Goal: Task Accomplishment & Management: Manage account settings

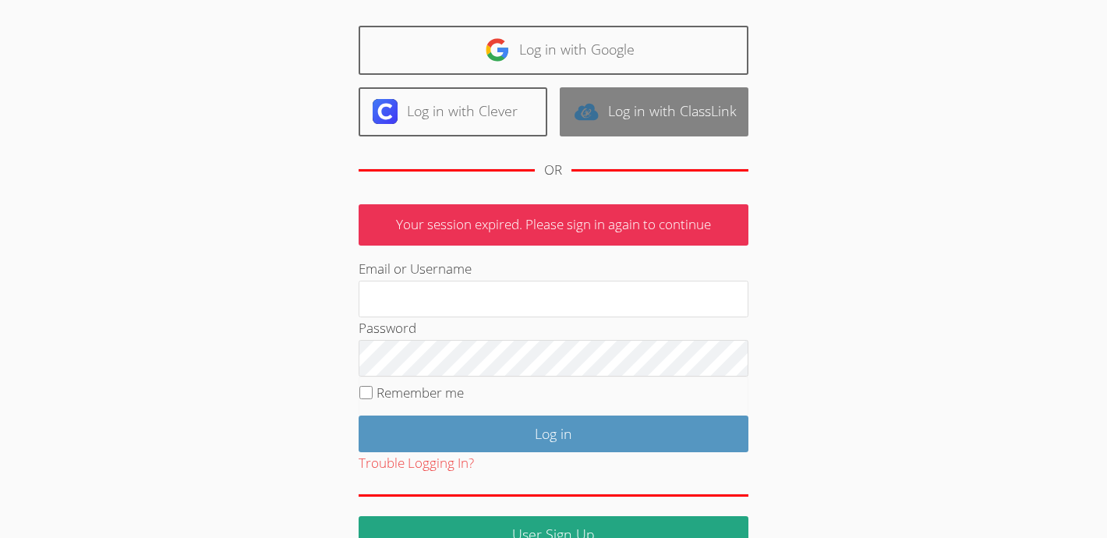
scroll to position [134, 0]
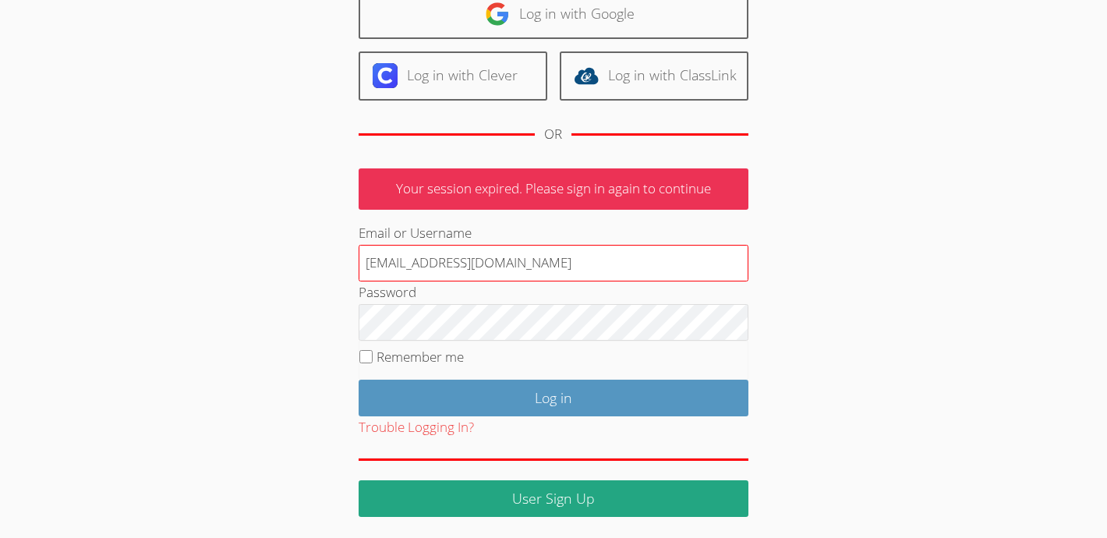
drag, startPoint x: 536, startPoint y: 261, endPoint x: 472, endPoint y: 260, distance: 64.7
click at [472, 260] on input "[EMAIL_ADDRESS][DOMAIN_NAME]" at bounding box center [554, 263] width 390 height 37
click at [591, 272] on input "[EMAIL_ADDRESS][DOMAIN_NAME]" at bounding box center [554, 263] width 390 height 37
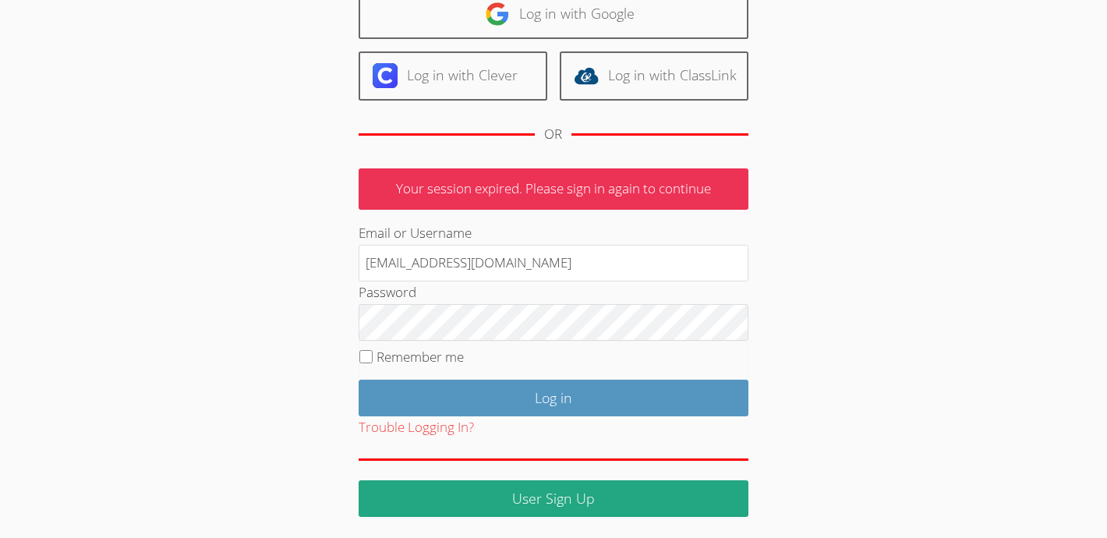
drag, startPoint x: 591, startPoint y: 272, endPoint x: 301, endPoint y: 259, distance: 290.3
click at [302, 259] on div "User Log in Log in with Google Log in with Clever Log in with ClassLink OR Your…" at bounding box center [554, 226] width 598 height 582
drag, startPoint x: 566, startPoint y: 263, endPoint x: 193, endPoint y: 228, distance: 374.3
click at [195, 228] on div "User Log in Log in with Google Log in with Clever Log in with ClassLink OR Your…" at bounding box center [554, 219] width 830 height 595
type input "[EMAIL_ADDRESS][DOMAIN_NAME]"
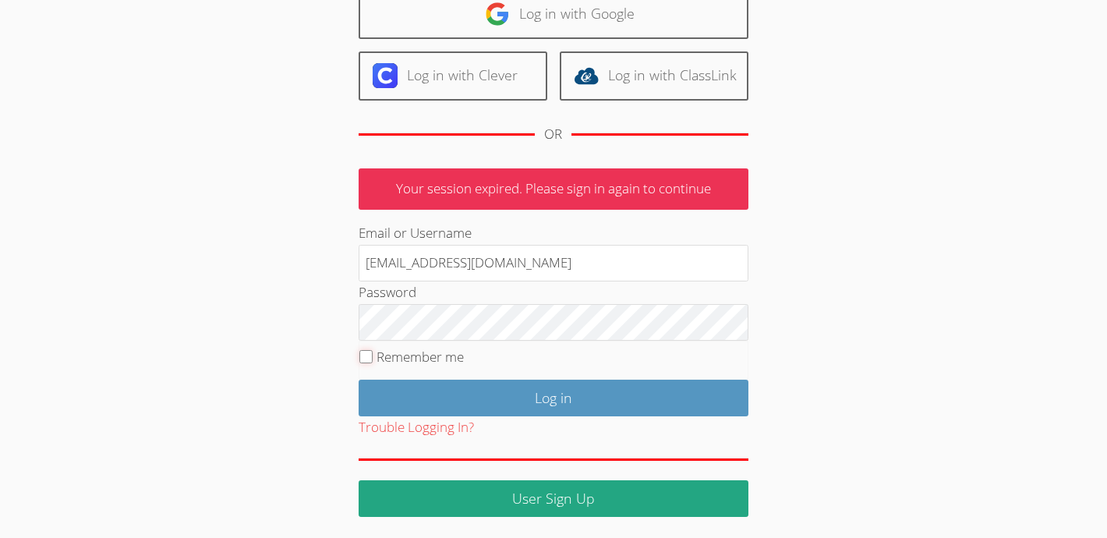
click at [366, 352] on input "Remember me" at bounding box center [365, 356] width 13 height 13
checkbox input "true"
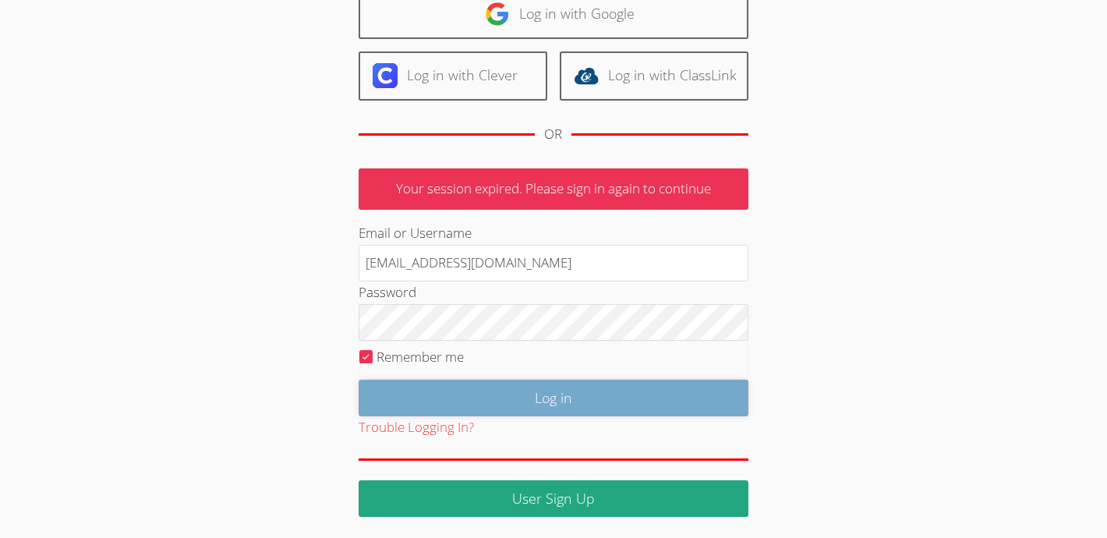
click at [493, 393] on input "Log in" at bounding box center [554, 398] width 390 height 37
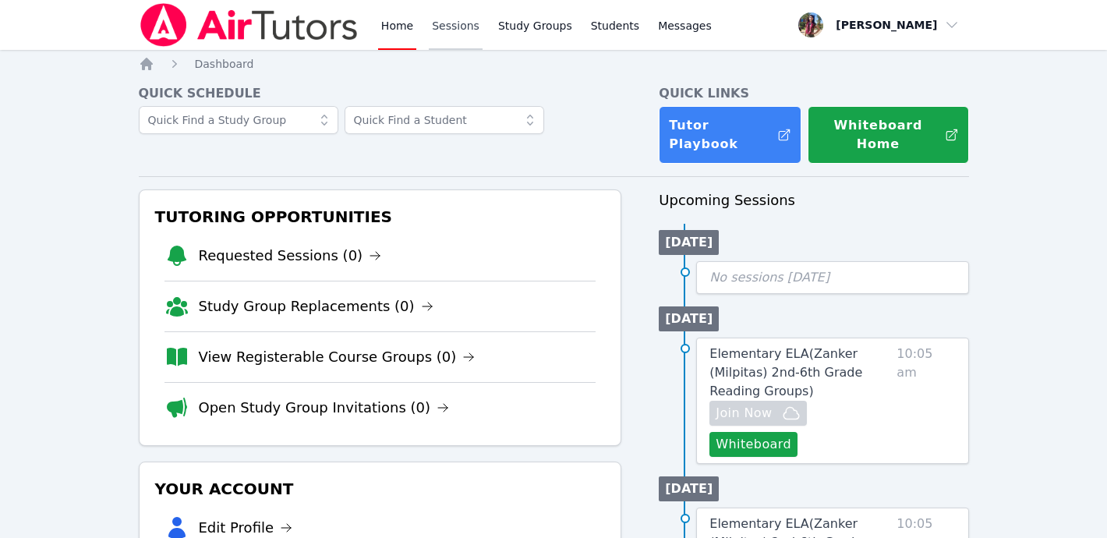
click at [468, 23] on link "Sessions" at bounding box center [456, 25] width 54 height 50
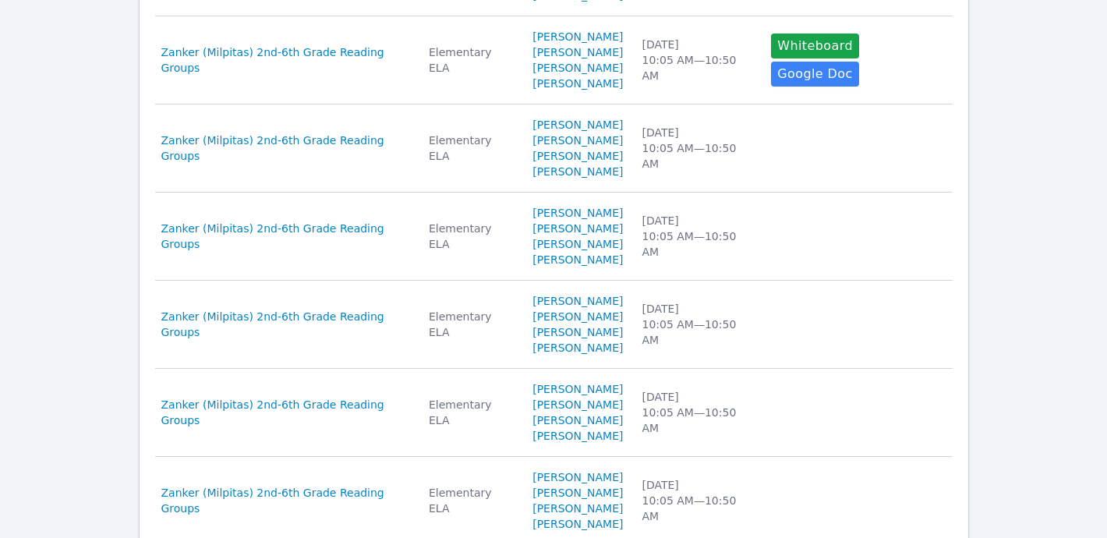
scroll to position [905, 0]
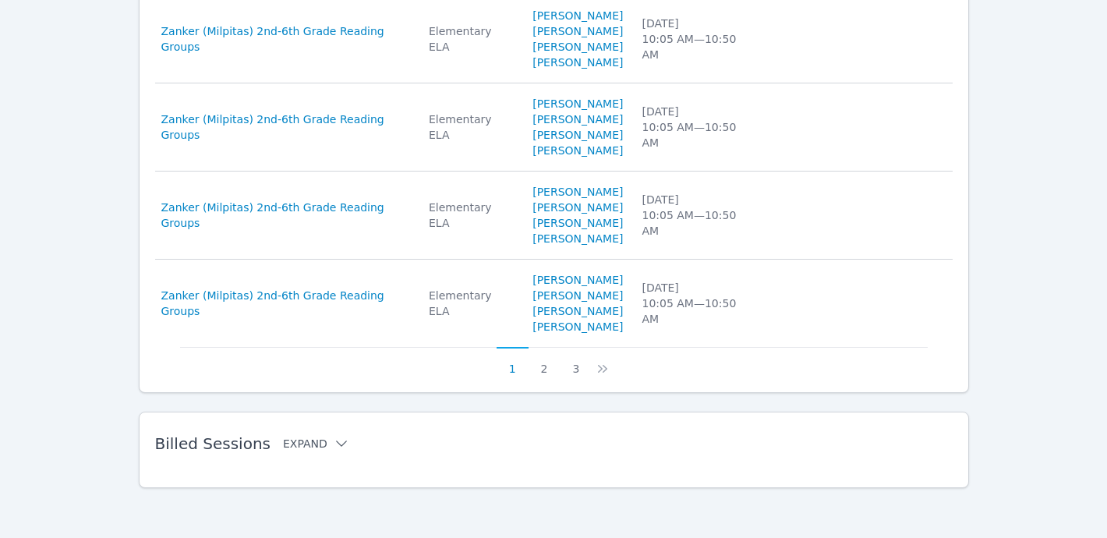
click at [316, 443] on button "Expand" at bounding box center [316, 444] width 66 height 16
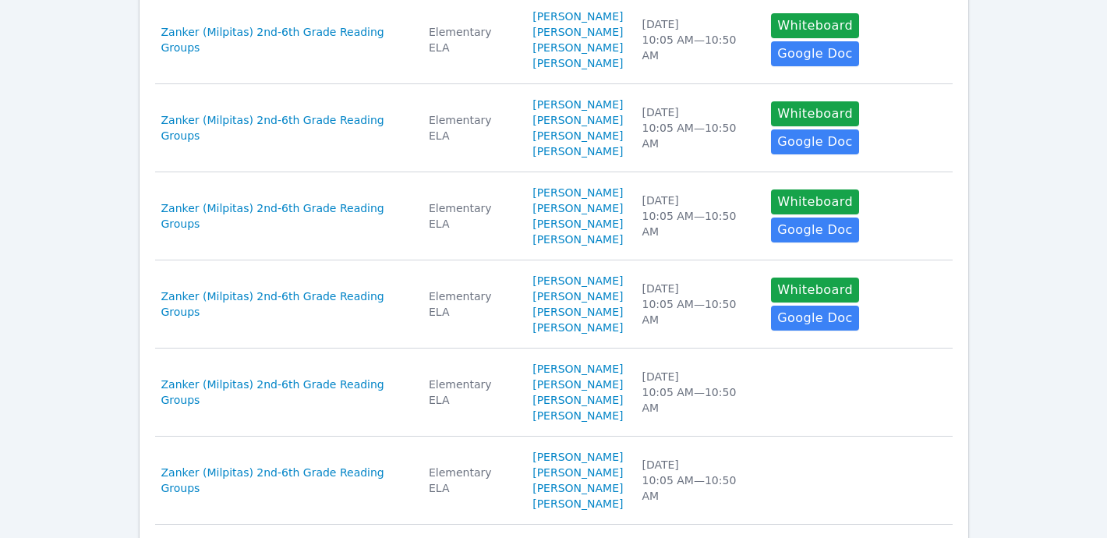
scroll to position [0, 0]
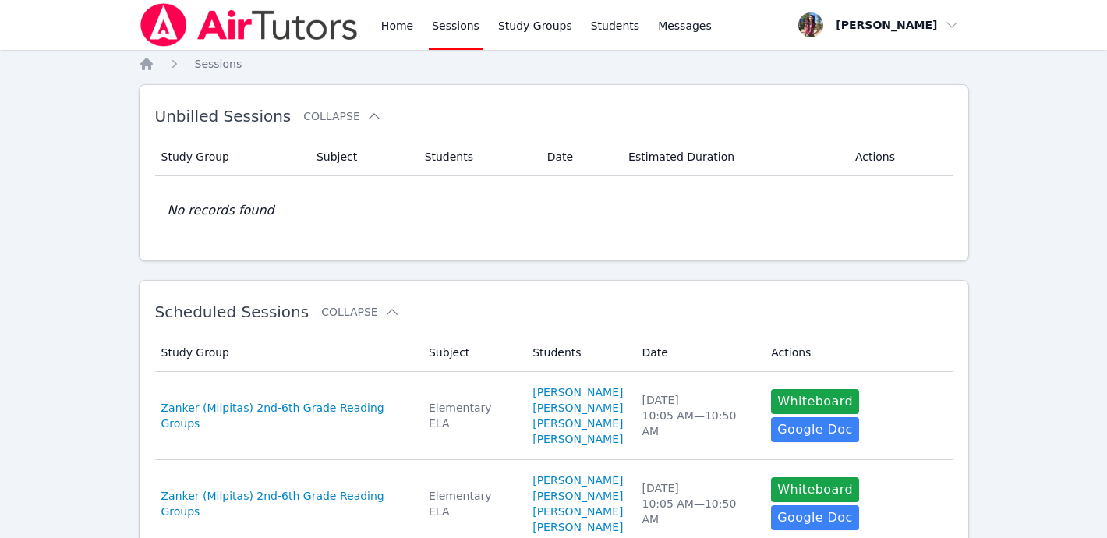
click at [211, 30] on img at bounding box center [249, 25] width 221 height 44
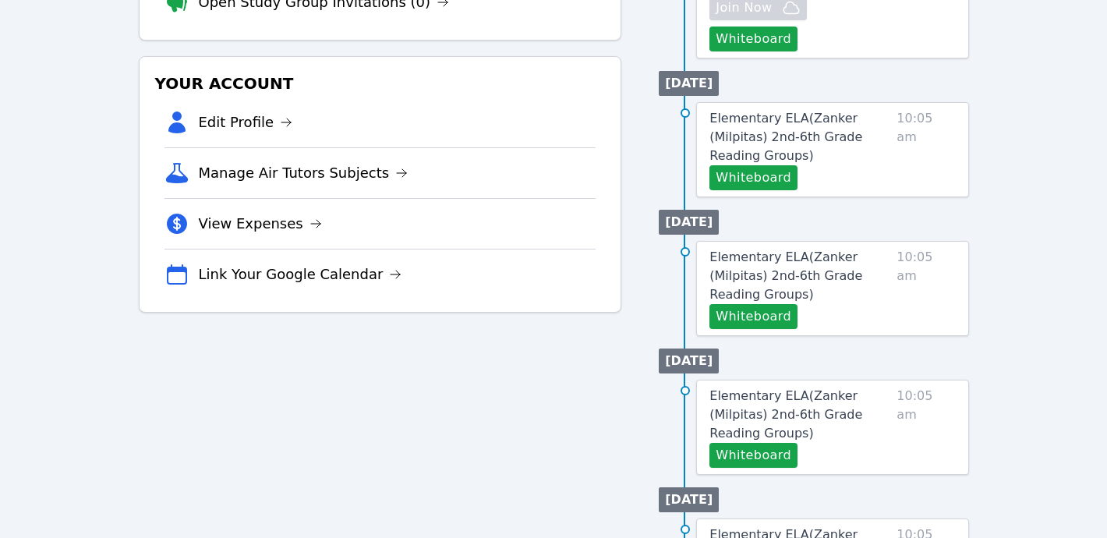
scroll to position [412, 0]
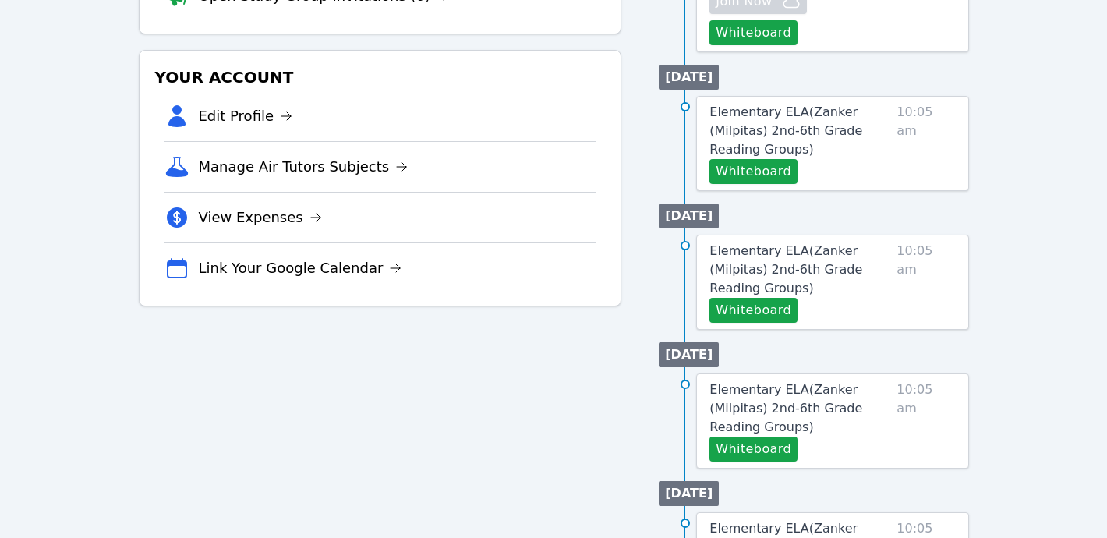
click at [313, 257] on link "Link Your Google Calendar" at bounding box center [300, 268] width 203 height 22
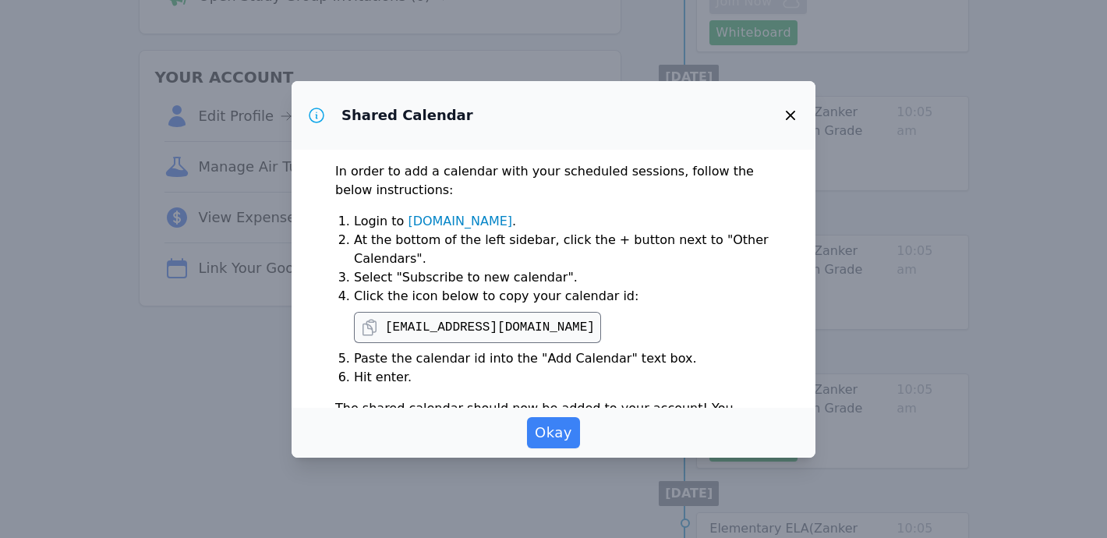
click at [790, 118] on icon "button" at bounding box center [790, 115] width 19 height 19
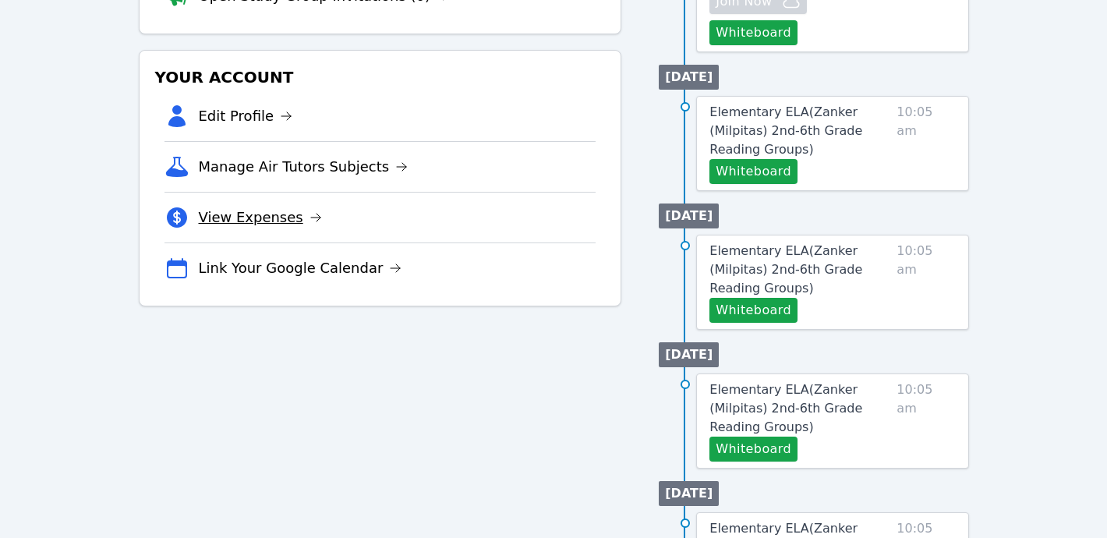
click at [288, 207] on link "View Expenses" at bounding box center [260, 218] width 123 height 22
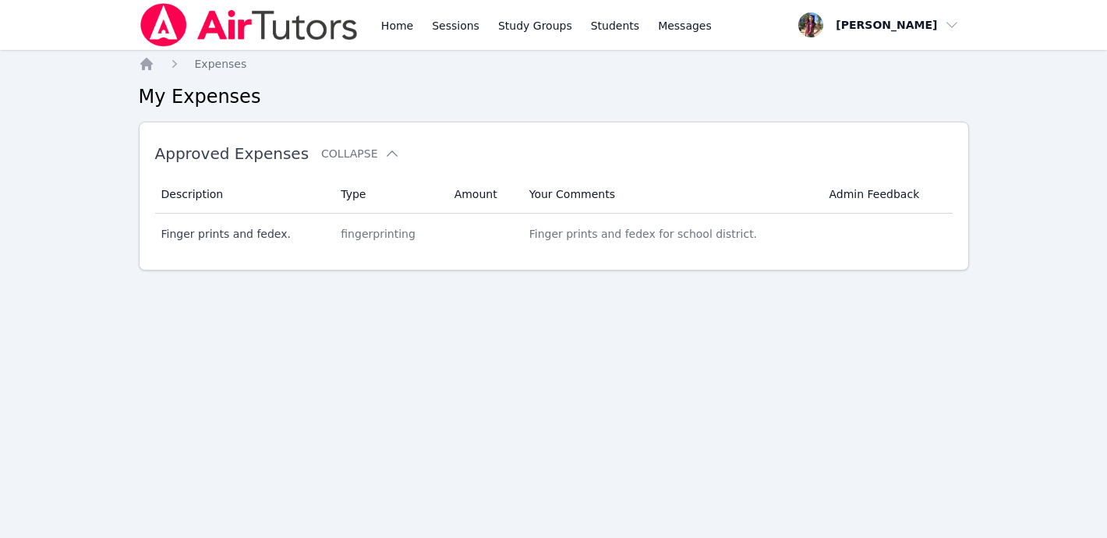
click at [217, 39] on img at bounding box center [249, 25] width 221 height 44
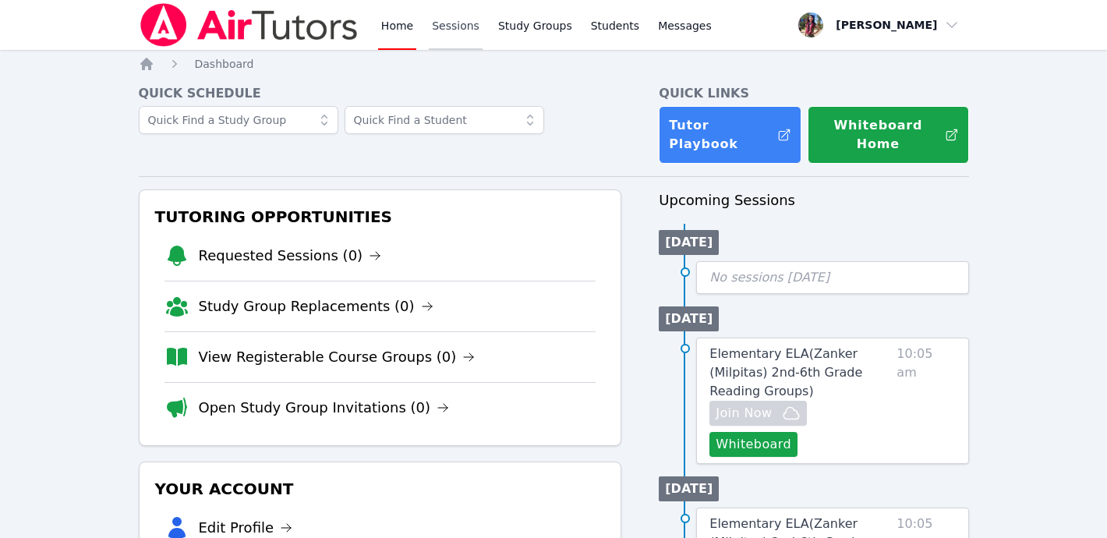
click at [460, 28] on link "Sessions" at bounding box center [456, 25] width 54 height 50
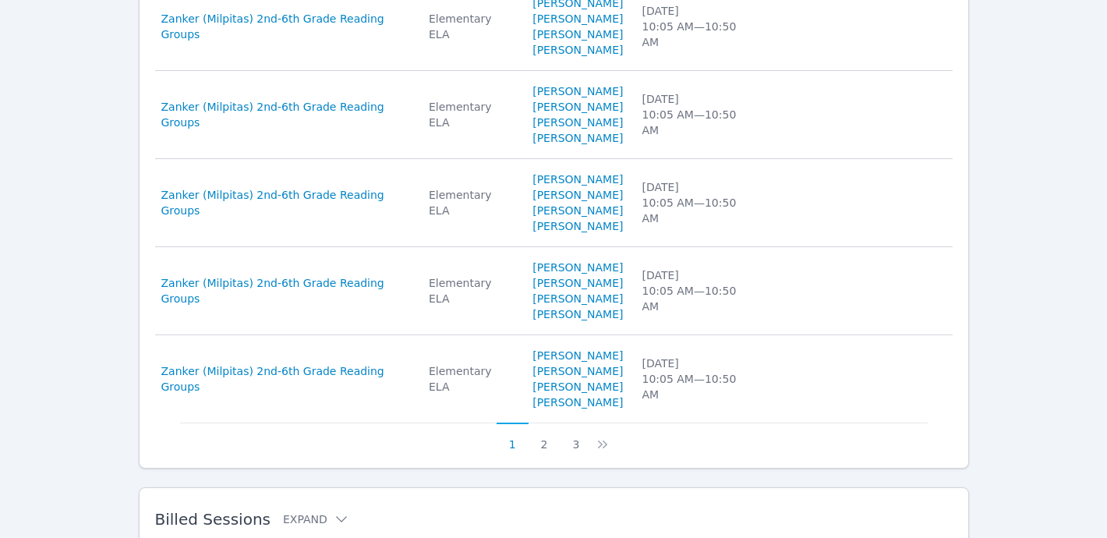
scroll to position [905, 0]
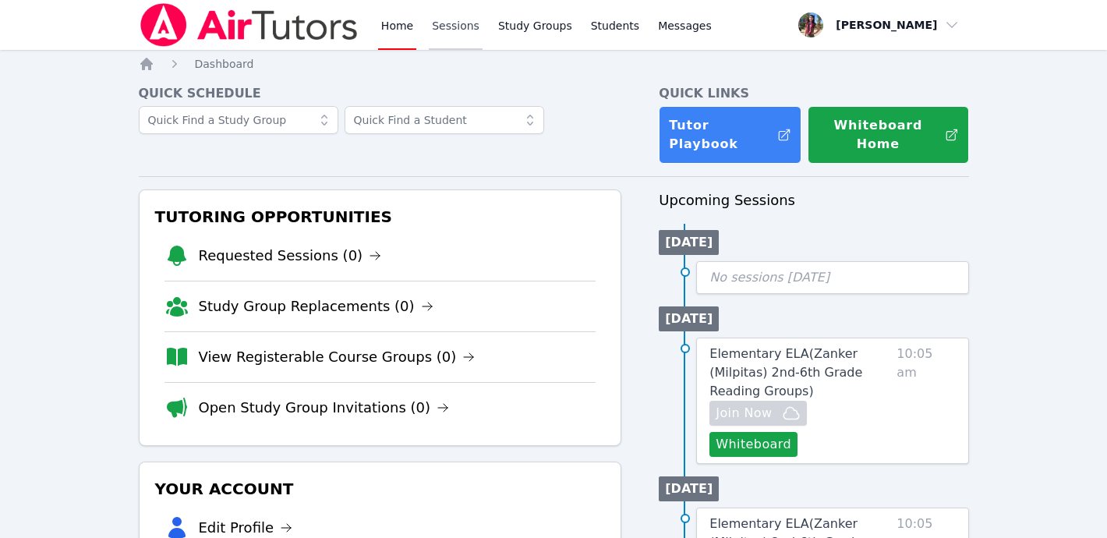
click at [433, 27] on link "Sessions" at bounding box center [456, 25] width 54 height 50
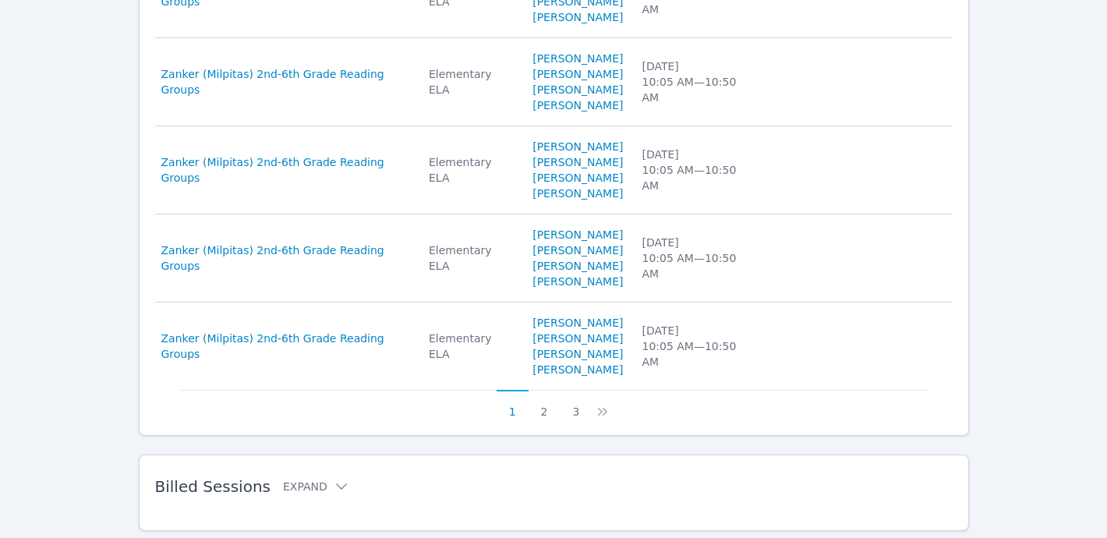
scroll to position [905, 0]
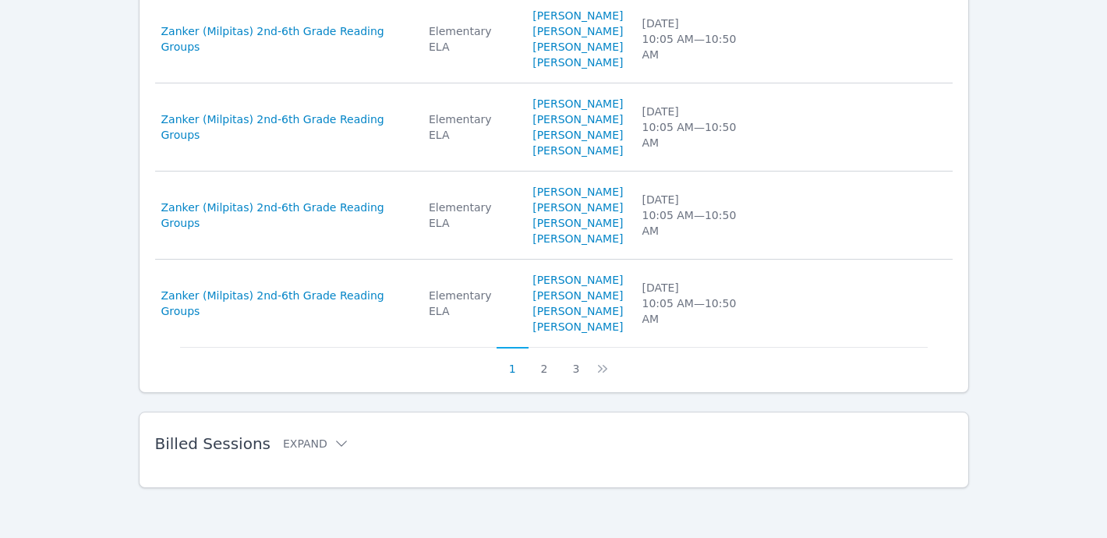
click at [229, 444] on span "Billed Sessions" at bounding box center [212, 443] width 115 height 19
click at [318, 440] on button "Expand" at bounding box center [316, 444] width 66 height 16
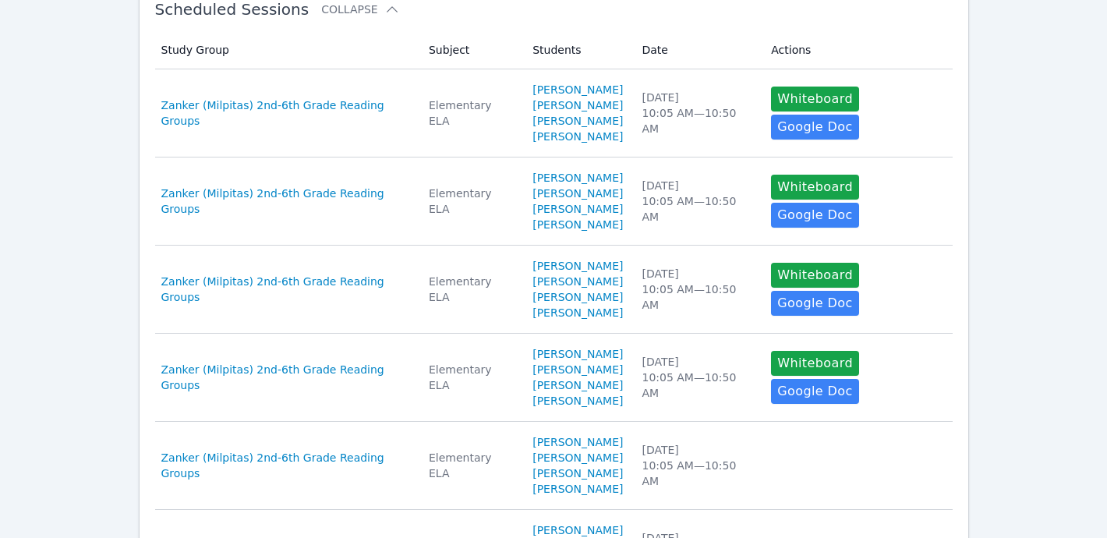
scroll to position [313, 0]
